Goal: Information Seeking & Learning: Learn about a topic

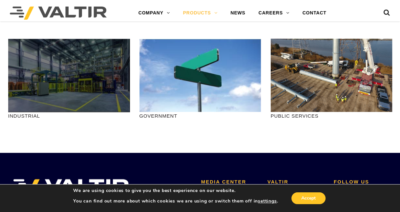
click at [61, 97] on div at bounding box center [69, 75] width 122 height 73
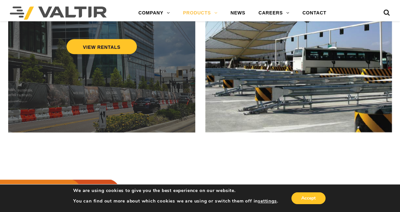
scroll to position [435, 0]
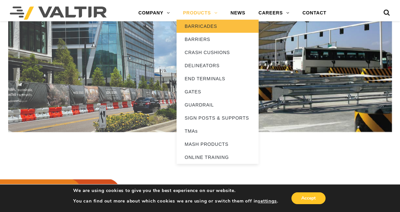
click at [200, 27] on link "BARRICADES" at bounding box center [218, 26] width 82 height 13
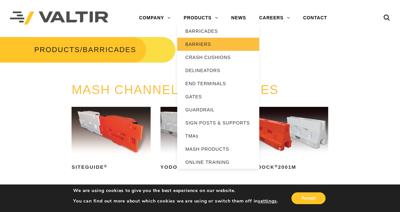
click at [198, 44] on link "BARRIERS" at bounding box center [218, 44] width 82 height 13
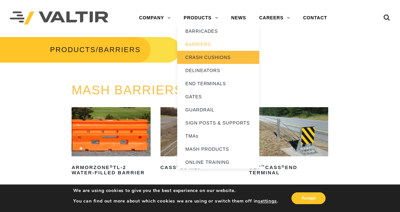
click at [203, 61] on link "CRASH CUSHIONS" at bounding box center [218, 57] width 82 height 13
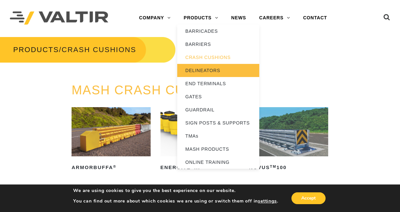
click at [201, 74] on link "DELINEATORS" at bounding box center [218, 70] width 82 height 13
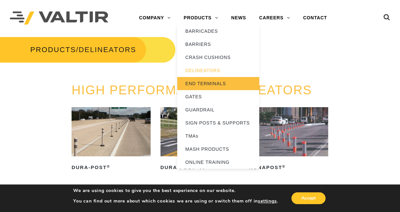
click at [206, 82] on link "END TERMINALS" at bounding box center [218, 83] width 82 height 13
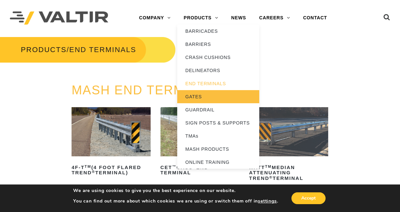
click at [197, 96] on link "GATES" at bounding box center [218, 96] width 82 height 13
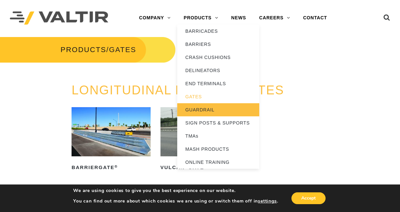
click at [205, 112] on link "GUARDRAIL" at bounding box center [218, 109] width 82 height 13
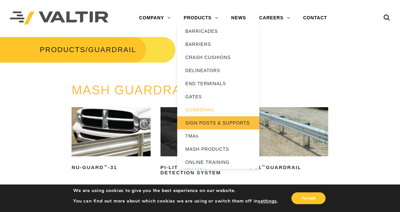
click at [194, 123] on link "SIGN POSTS & SUPPORTS" at bounding box center [218, 123] width 82 height 13
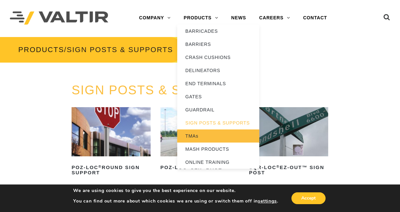
click at [189, 135] on link "TMAs" at bounding box center [218, 136] width 82 height 13
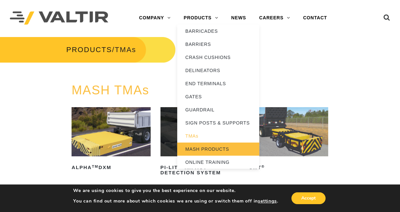
click at [193, 147] on link "MASH PRODUCTS" at bounding box center [218, 149] width 82 height 13
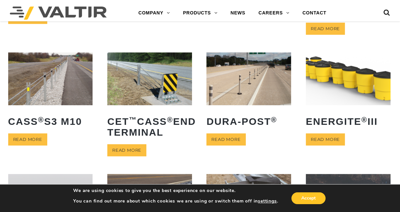
scroll to position [296, 0]
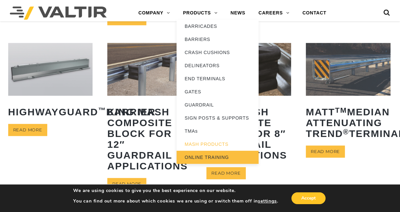
click at [191, 160] on link "ONLINE TRAINING" at bounding box center [218, 157] width 82 height 13
